Goal: Download file/media

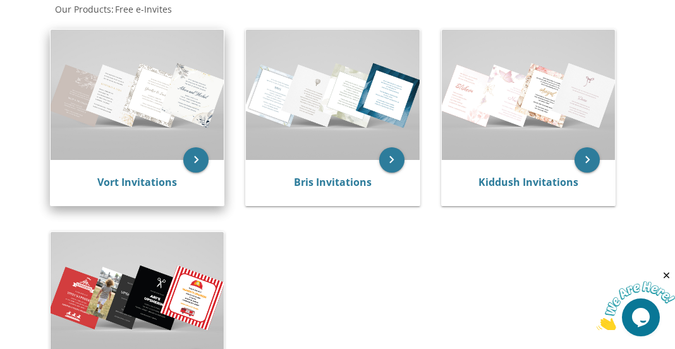
click at [178, 135] on img at bounding box center [137, 95] width 173 height 130
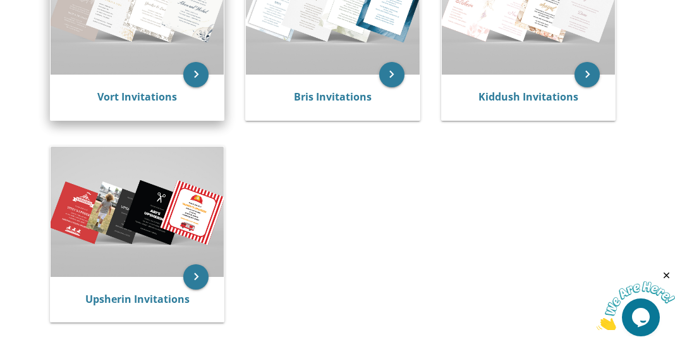
scroll to position [316, 0]
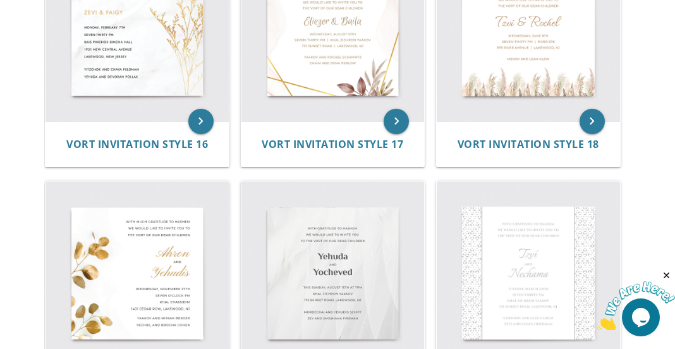
scroll to position [1517, 0]
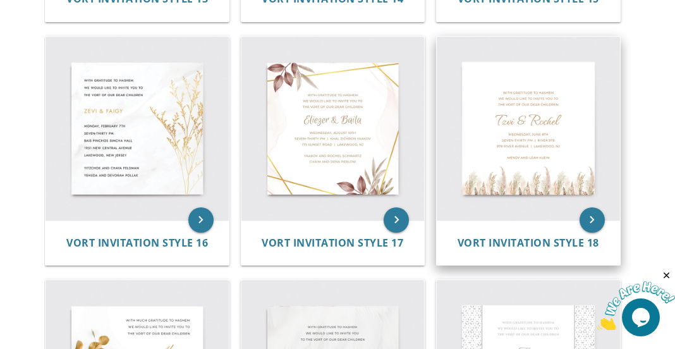
click at [512, 145] on img at bounding box center [528, 128] width 183 height 183
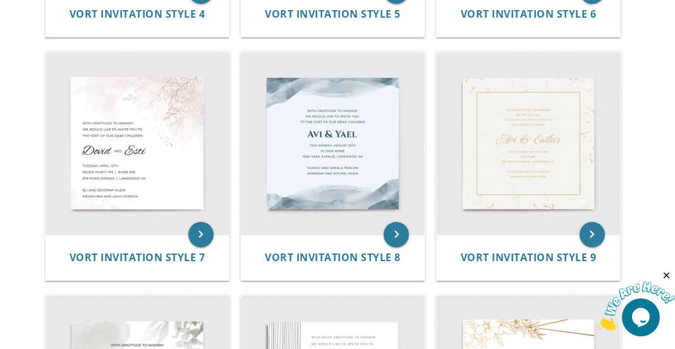
scroll to position [695, 0]
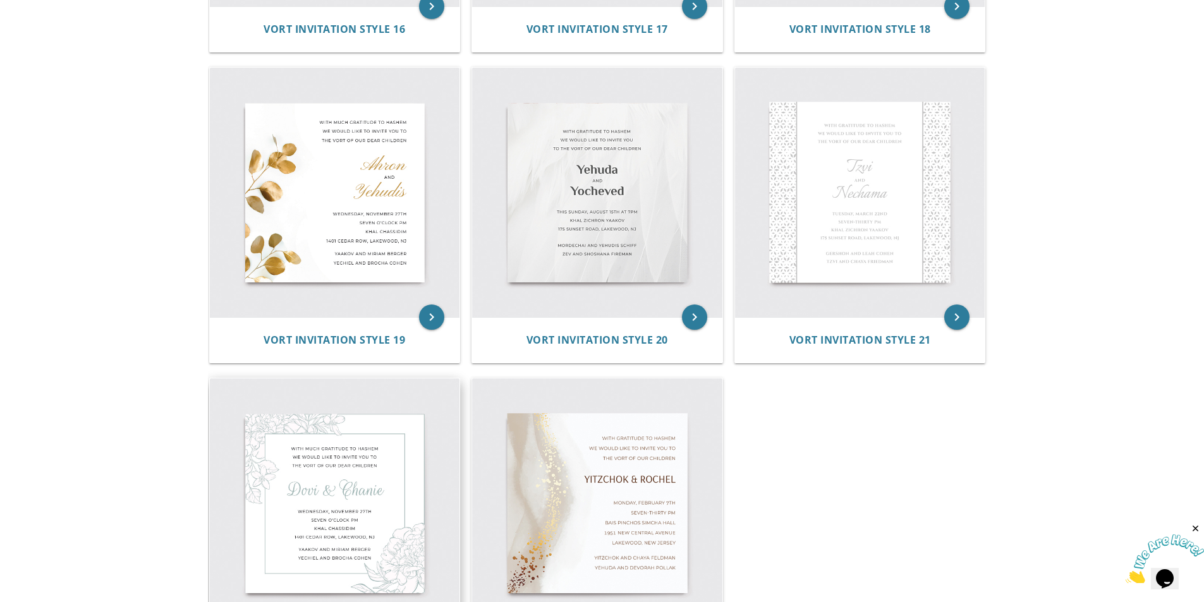
scroll to position [2149, 0]
